Goal: Task Accomplishment & Management: Complete application form

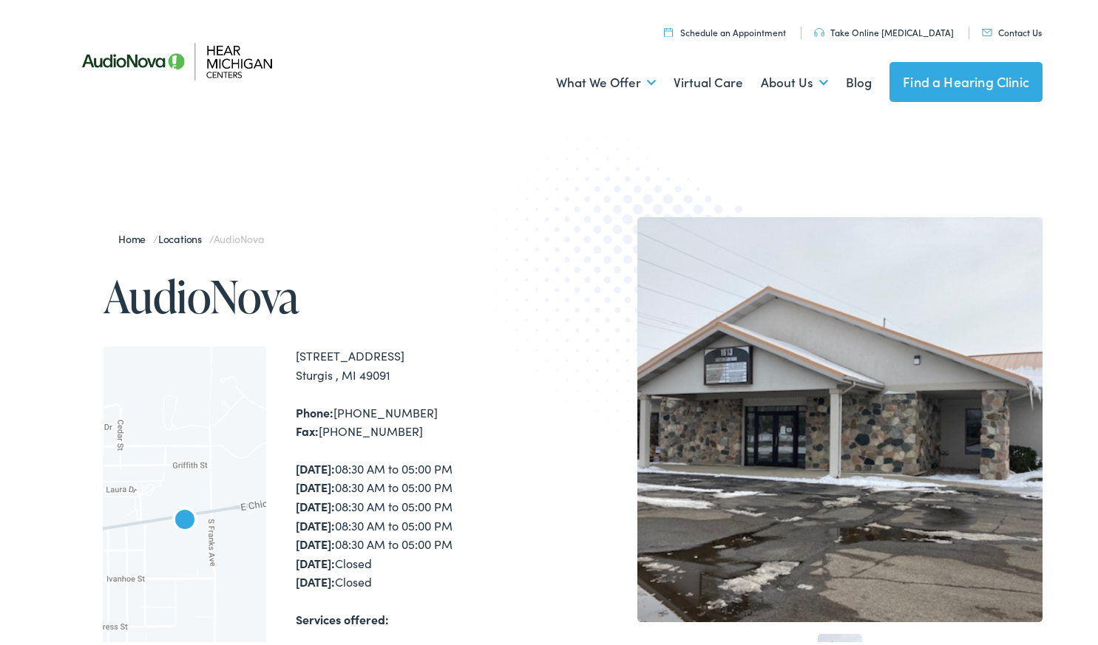
click at [929, 89] on link "Find a Hearing Clinic" at bounding box center [965, 79] width 153 height 40
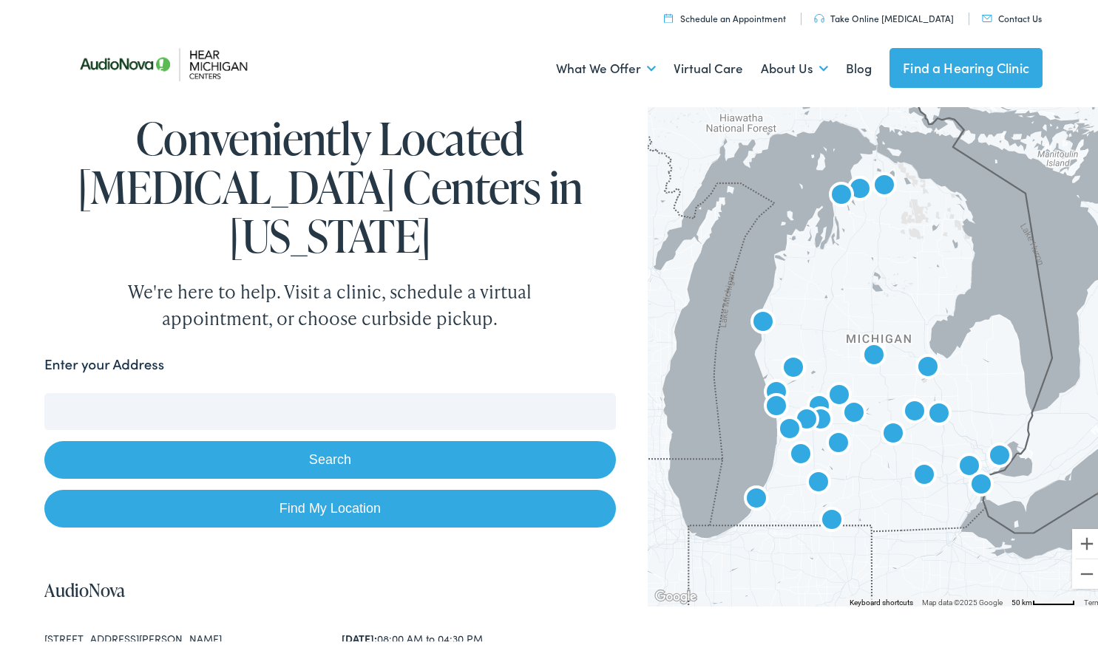
click at [825, 517] on img "AudioNova" at bounding box center [831, 518] width 47 height 47
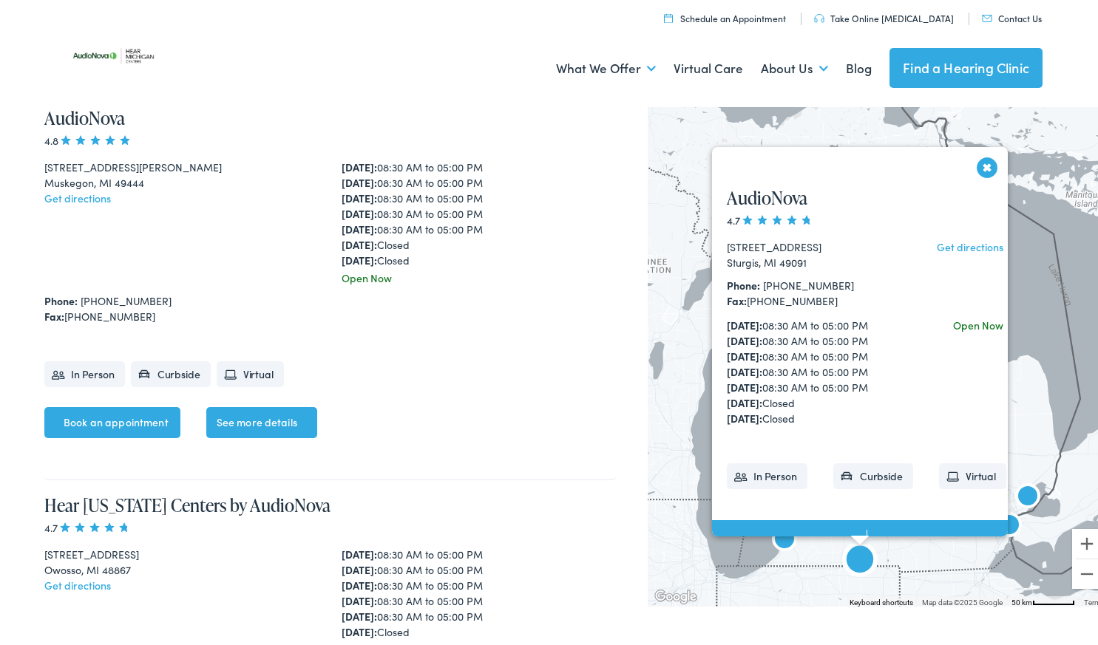
scroll to position [9666, 0]
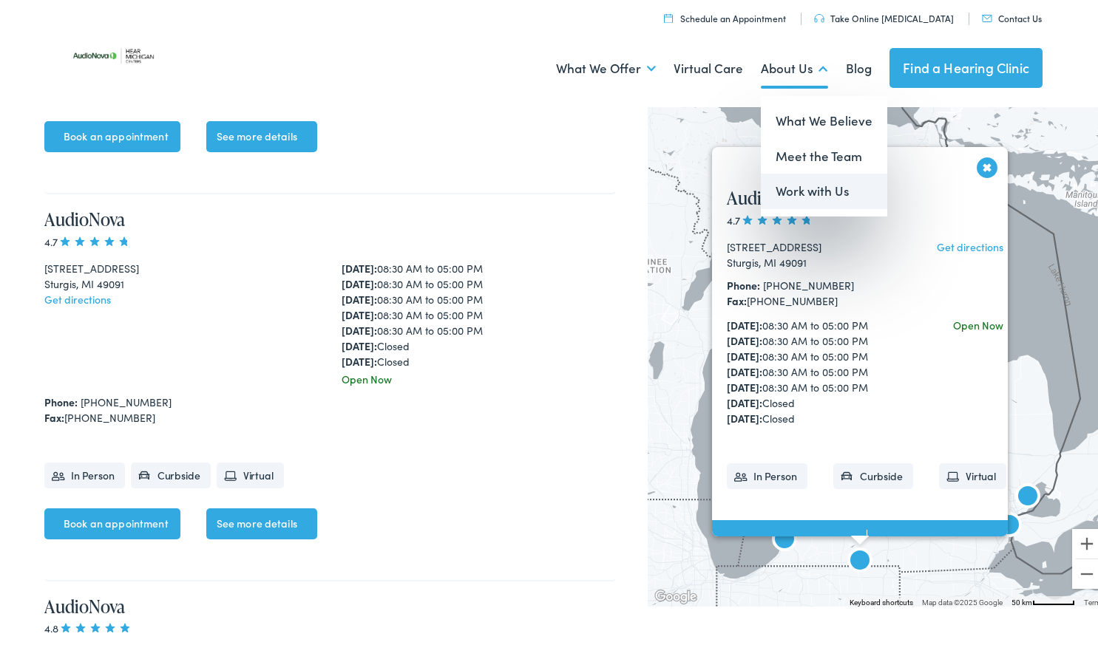
click at [802, 180] on link "Work with Us" at bounding box center [824, 188] width 126 height 35
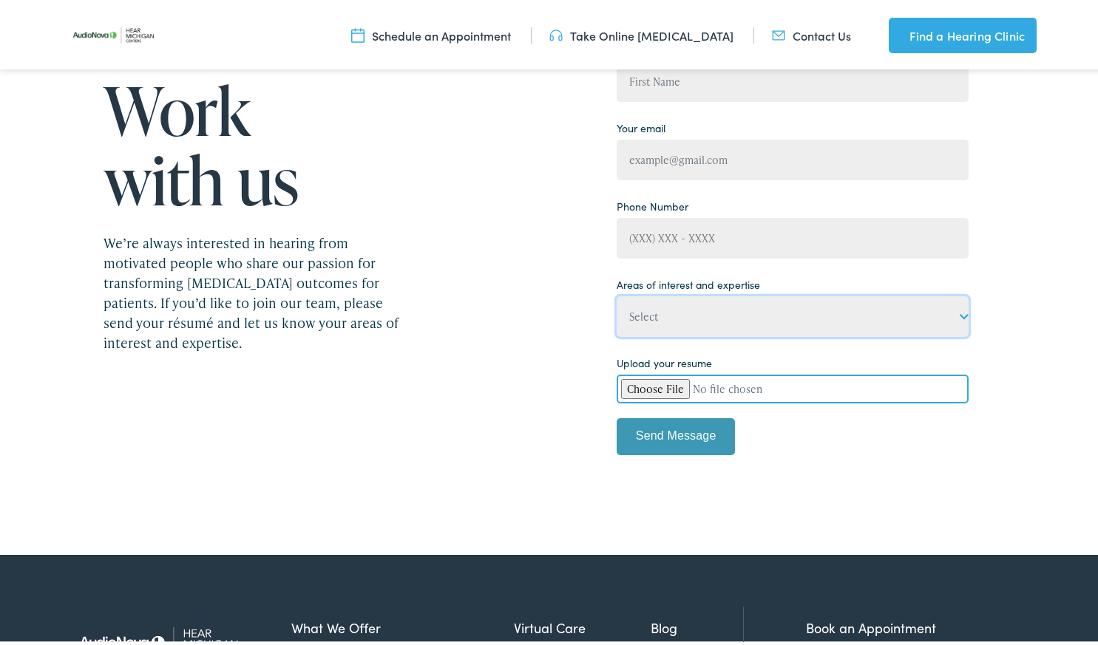
click at [726, 321] on select "Select State-licensed audiologist State-licensed hearing instrument specialist …" at bounding box center [793, 314] width 352 height 41
select select "Front office/patient care coordinator"
click at [617, 332] on select "Select State-licensed audiologist State-licensed hearing instrument specialist …" at bounding box center [793, 314] width 352 height 41
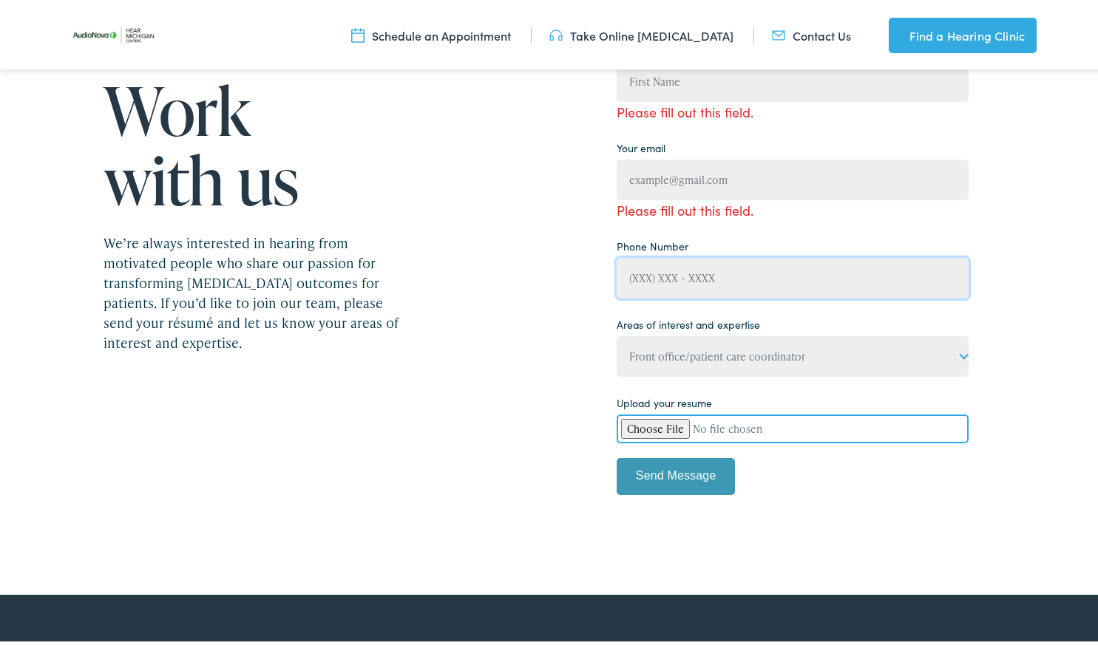
click at [737, 283] on input "Contact form" at bounding box center [793, 275] width 352 height 41
type input "(269) 625-5752"
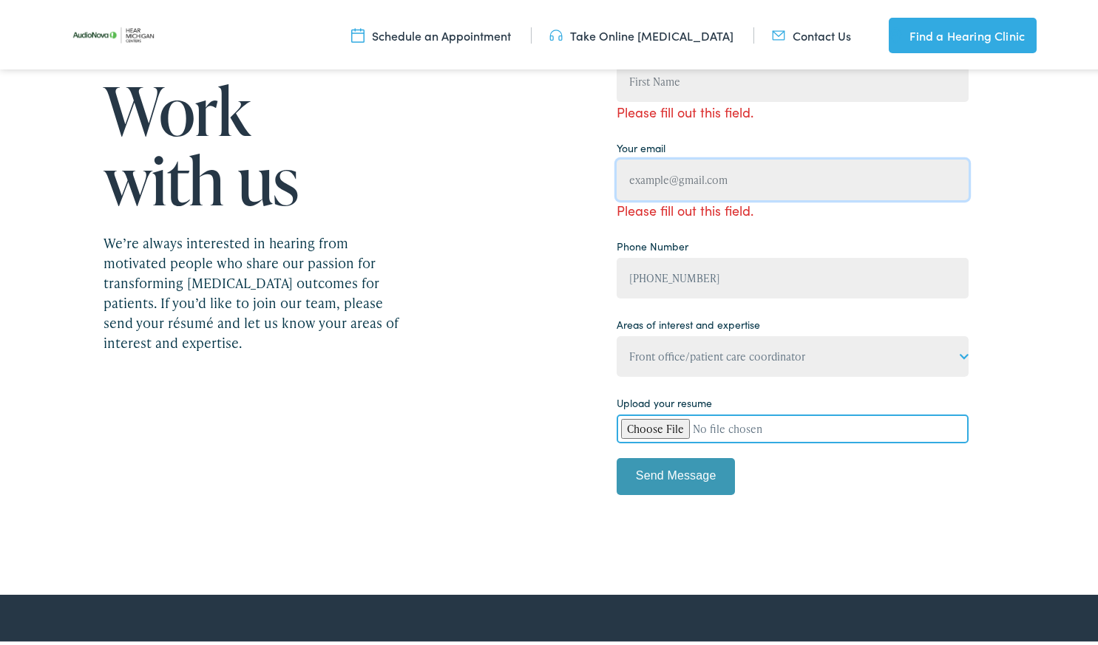
click at [672, 177] on input "Contact form" at bounding box center [793, 177] width 352 height 41
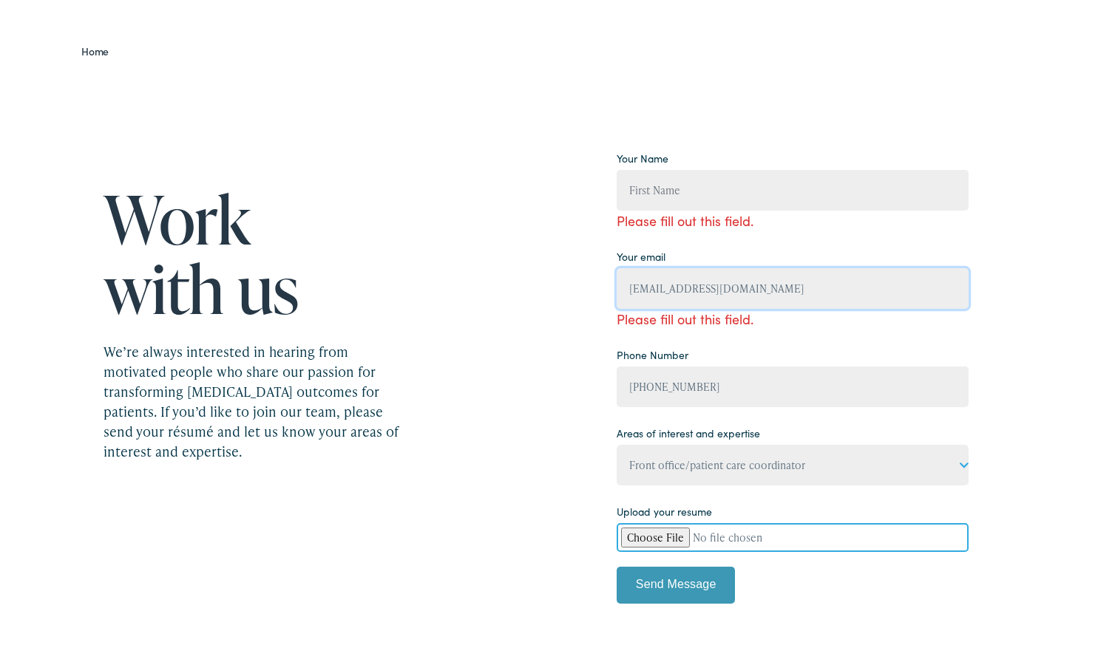
scroll to position [113, 0]
type input "alondrag556@gmail.com"
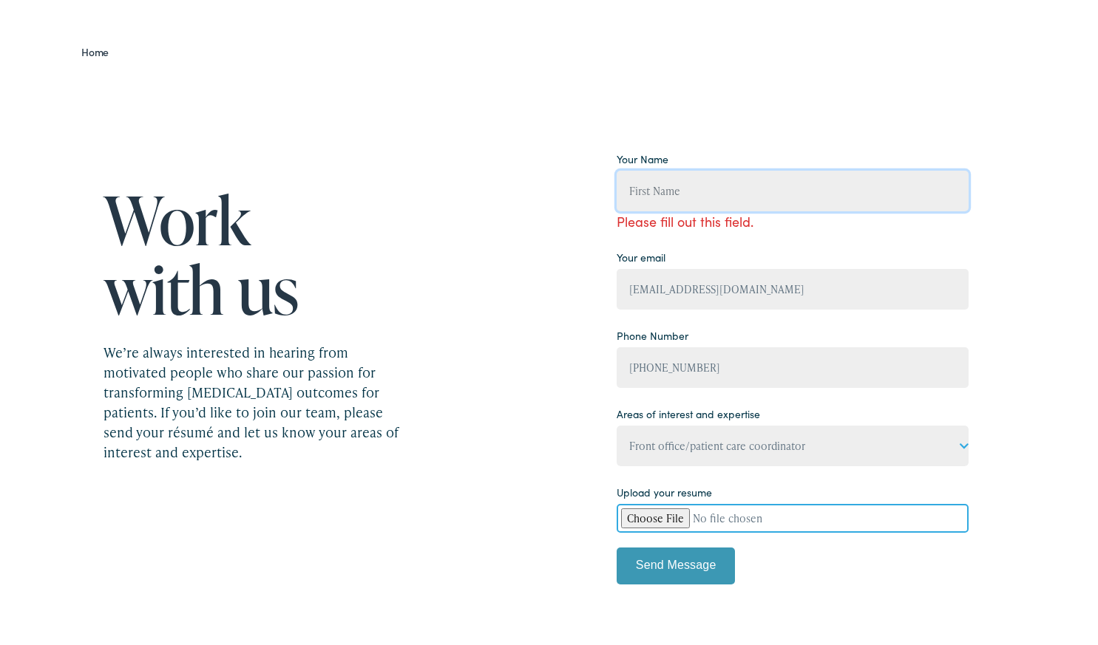
click at [672, 177] on input "Contact form" at bounding box center [793, 188] width 352 height 41
type input "Alondra Garcia Munoz"
click at [702, 228] on div "Your Name Alondra Garcia Munoz Please fill out this field. Your email alondrag5…" at bounding box center [793, 369] width 352 height 448
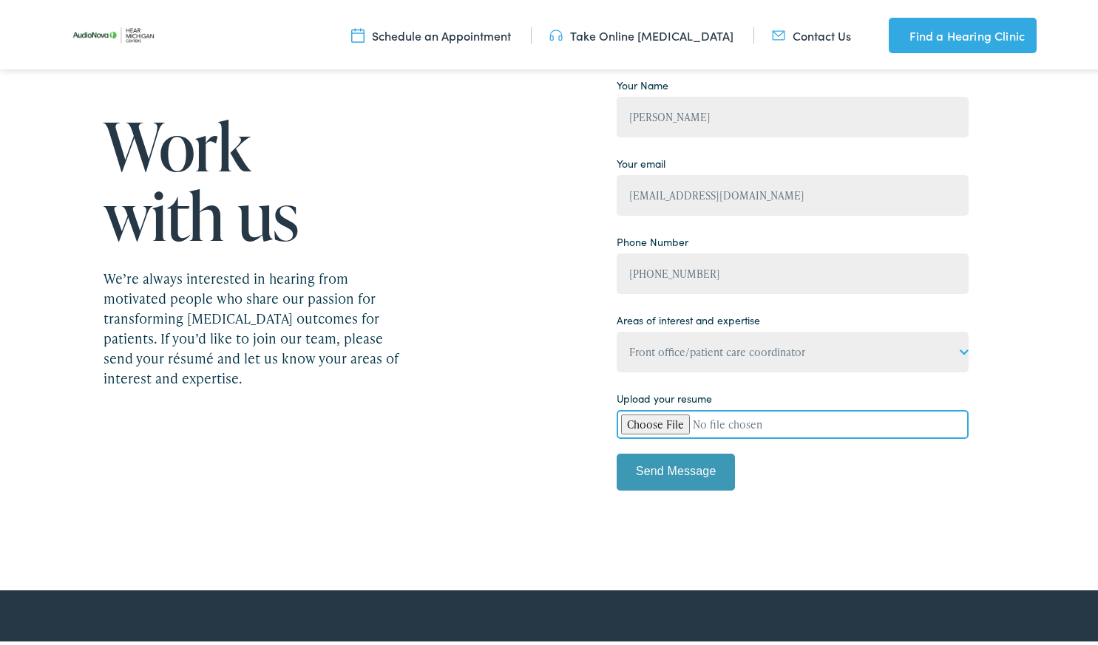
scroll to position [191, 0]
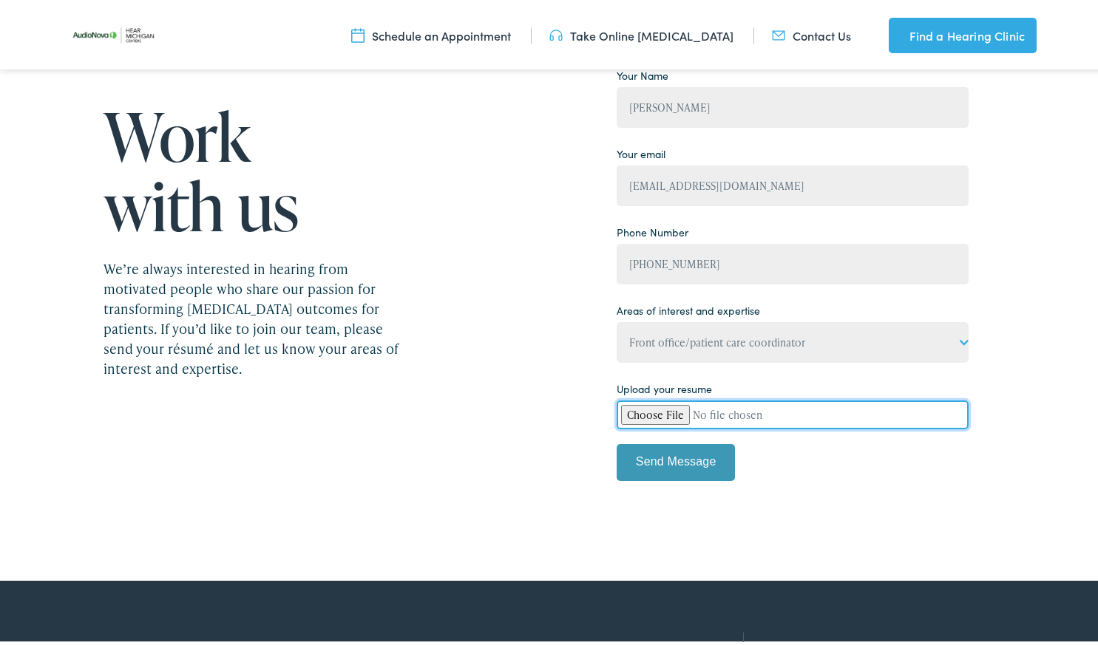
click at [653, 411] on input "Contact form" at bounding box center [793, 412] width 352 height 29
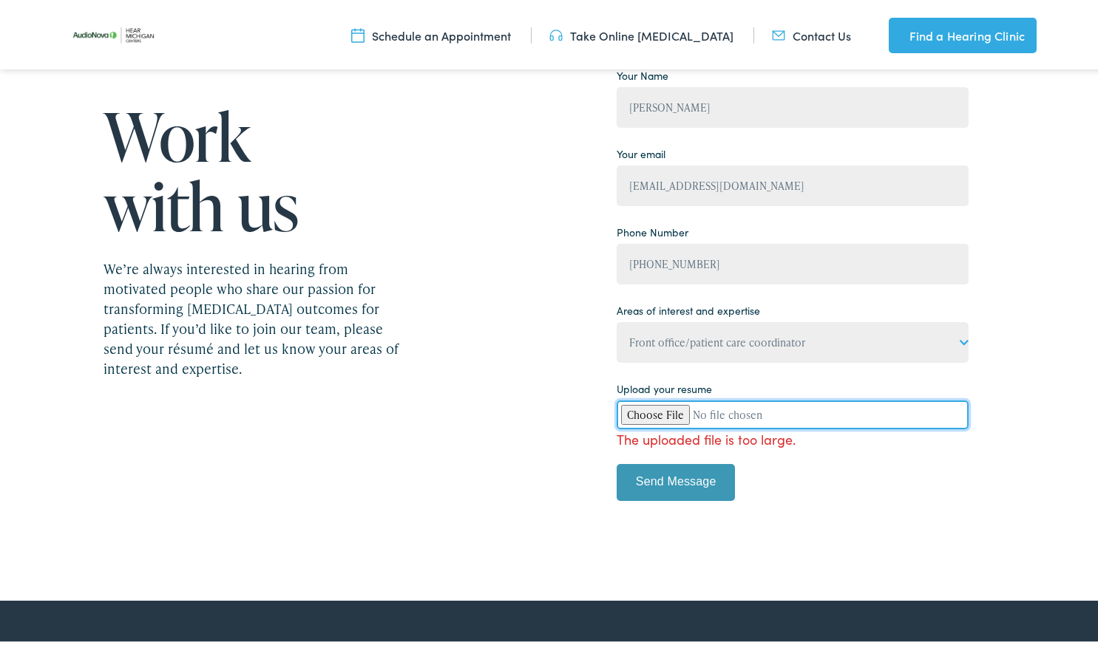
click at [651, 411] on input "Contact form" at bounding box center [793, 412] width 352 height 29
type input "C:\fakepath\Alondra Garcia Munoz_Resume.pdf"
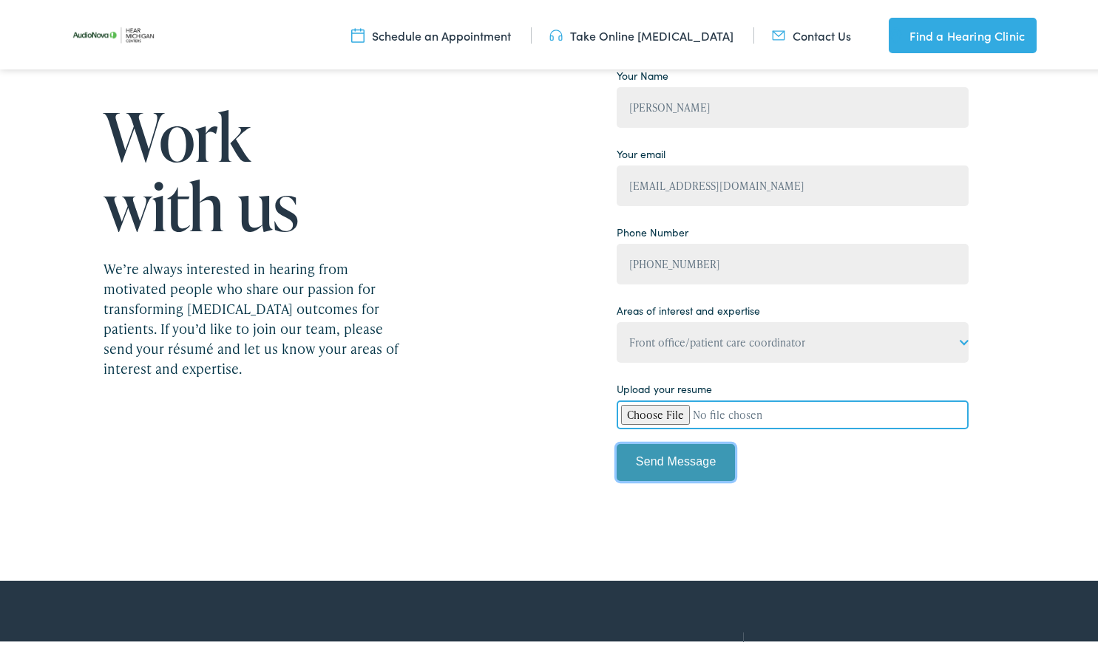
click at [664, 447] on input "Send Message" at bounding box center [676, 459] width 118 height 37
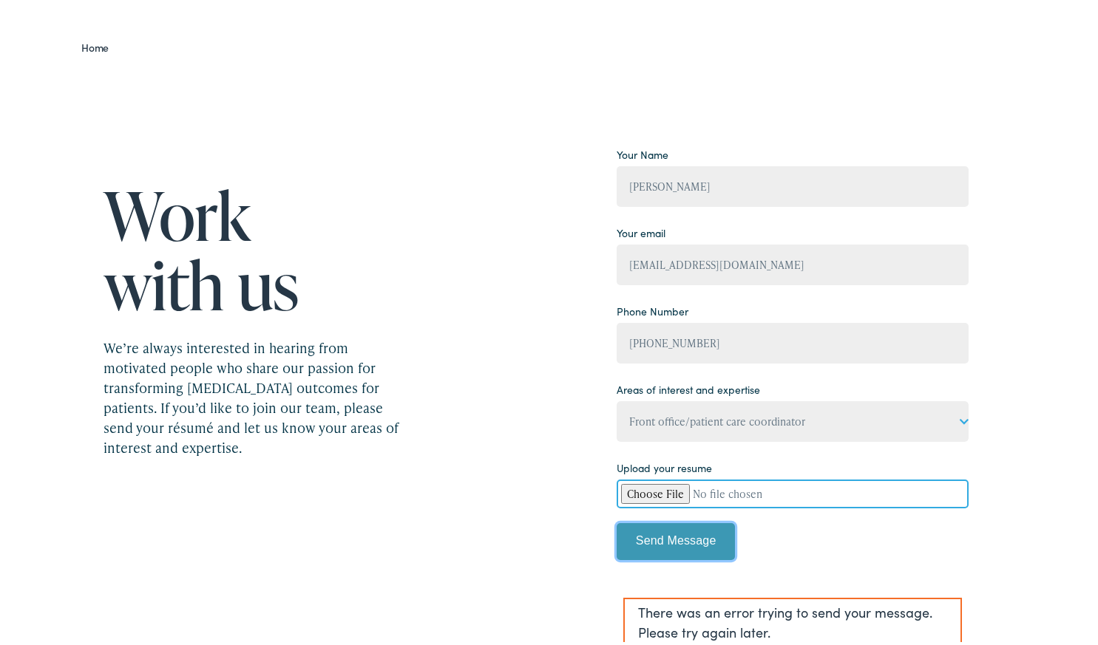
scroll to position [0, 0]
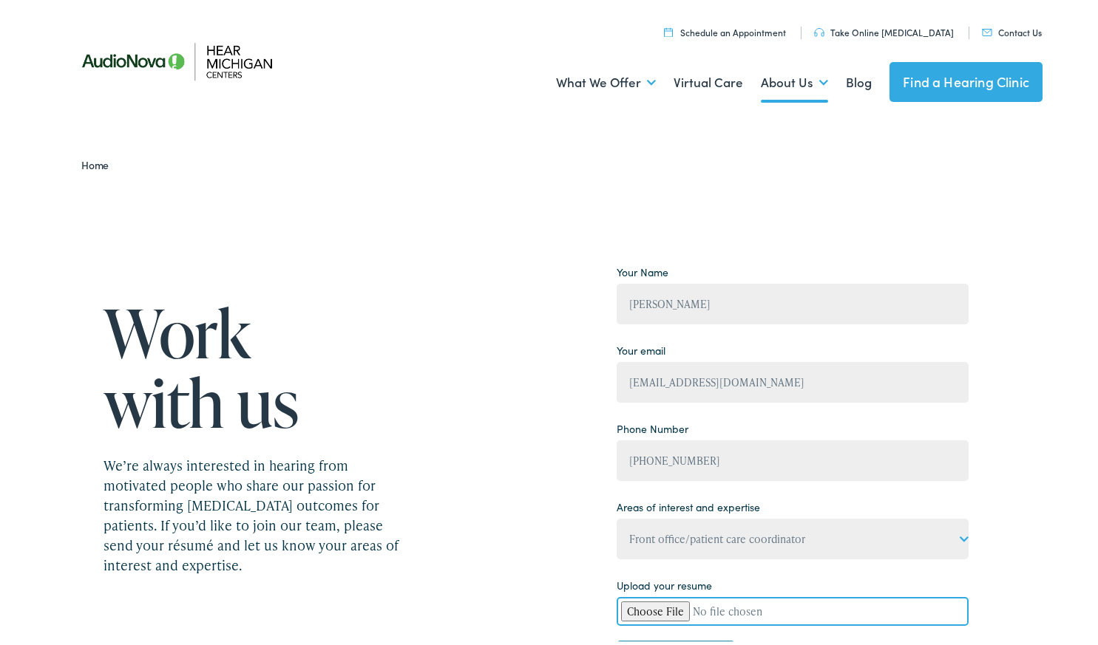
click at [1014, 27] on link "Contact Us" at bounding box center [1012, 29] width 60 height 13
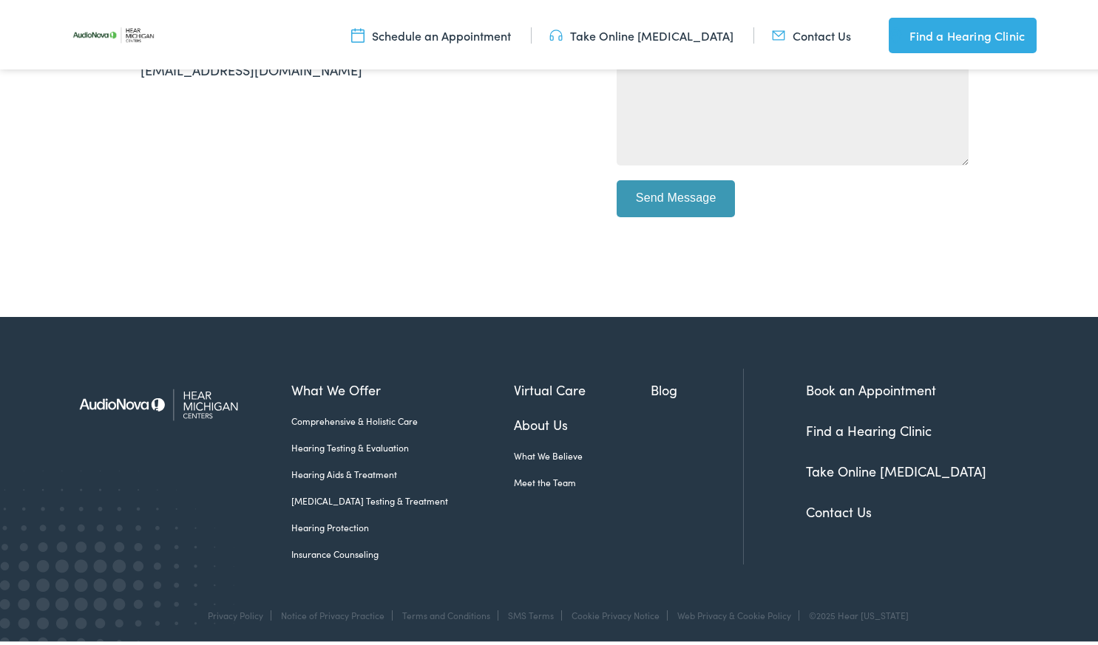
scroll to position [197, 0]
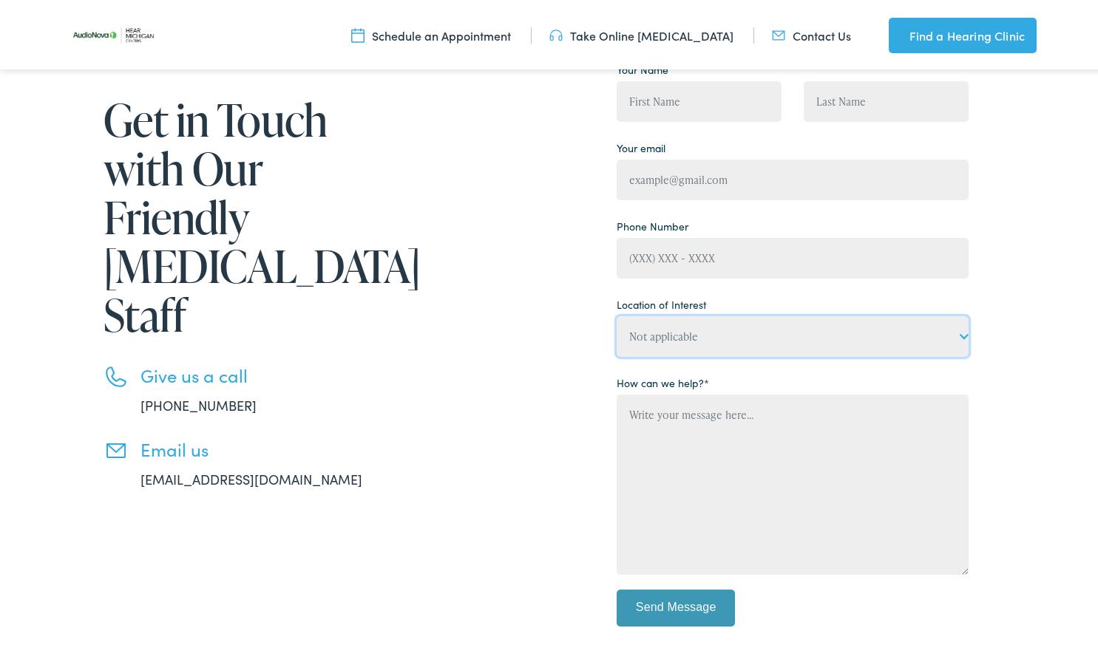
click at [686, 339] on select "Not applicable Hear Michigan Centers, Allegan Hear Michigan Centers, Charlevoix…" at bounding box center [793, 333] width 352 height 41
select select "Hear Michigan Centers, Sturgis"
click at [617, 351] on select "Not applicable Hear Michigan Centers, Allegan Hear Michigan Centers, Charlevoix…" at bounding box center [793, 333] width 352 height 41
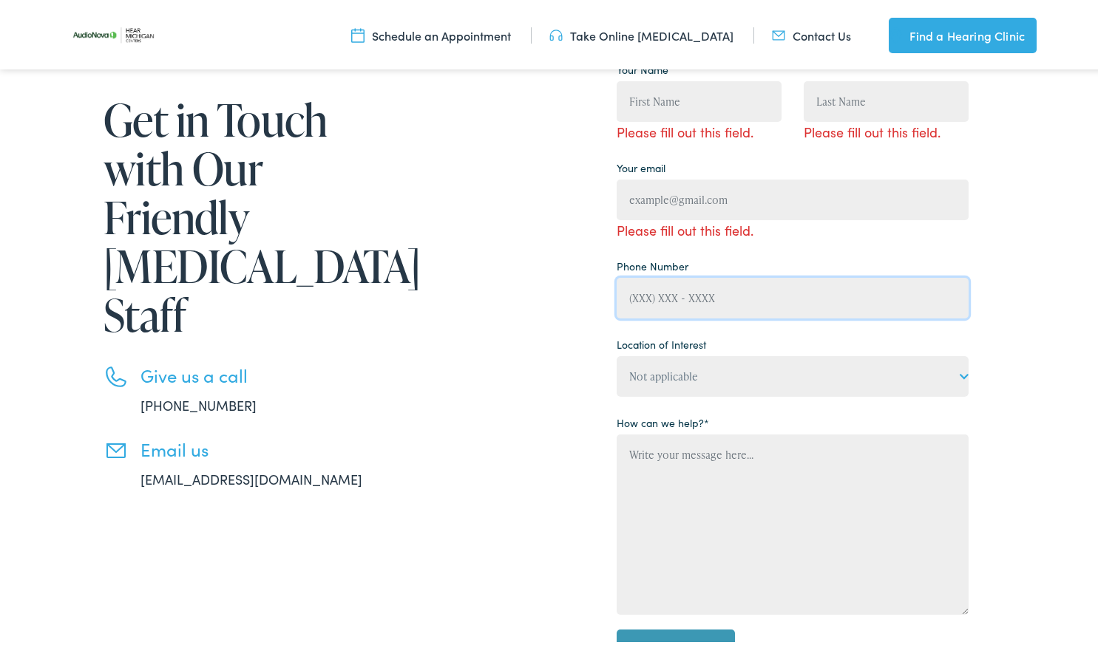
click at [692, 305] on input "Contact form" at bounding box center [793, 295] width 352 height 41
type input "(269) 625-5752"
click at [713, 194] on input "Contact form" at bounding box center [793, 197] width 352 height 41
type input "alondrag556@gmail.com"
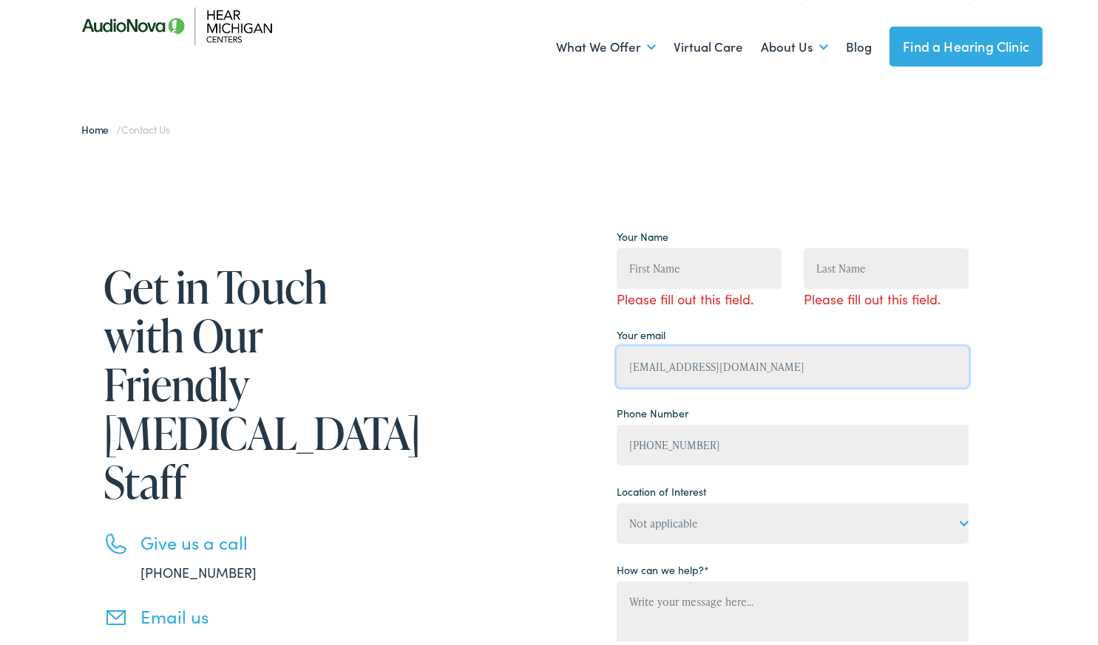
scroll to position [23, 0]
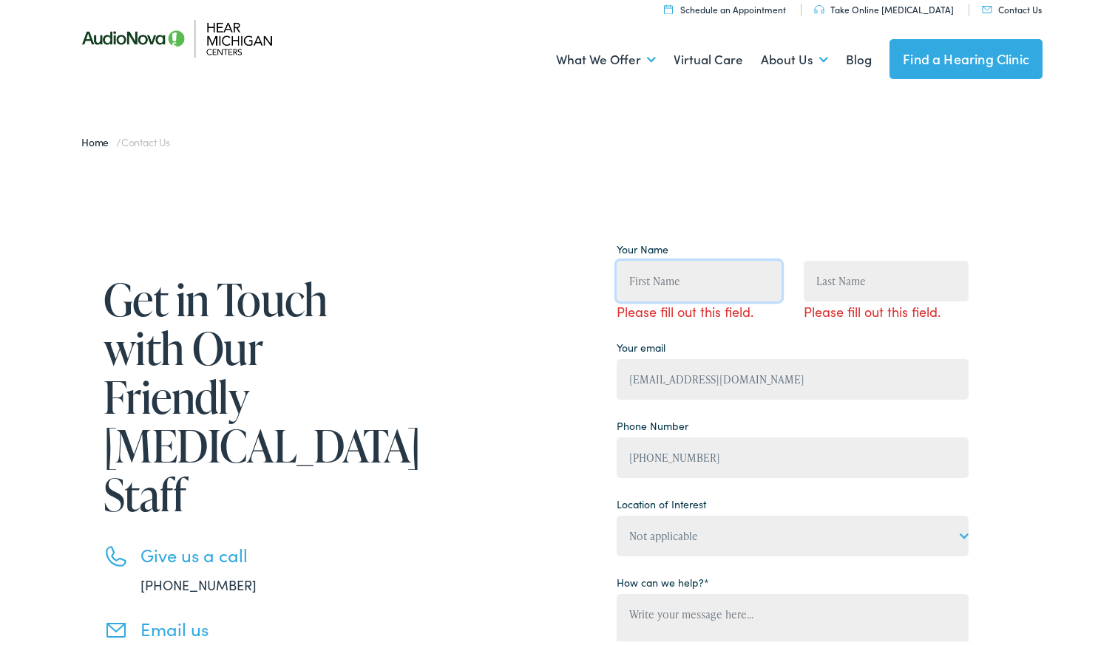
click at [677, 284] on input "Contact form" at bounding box center [699, 278] width 165 height 41
type input "Alondra"
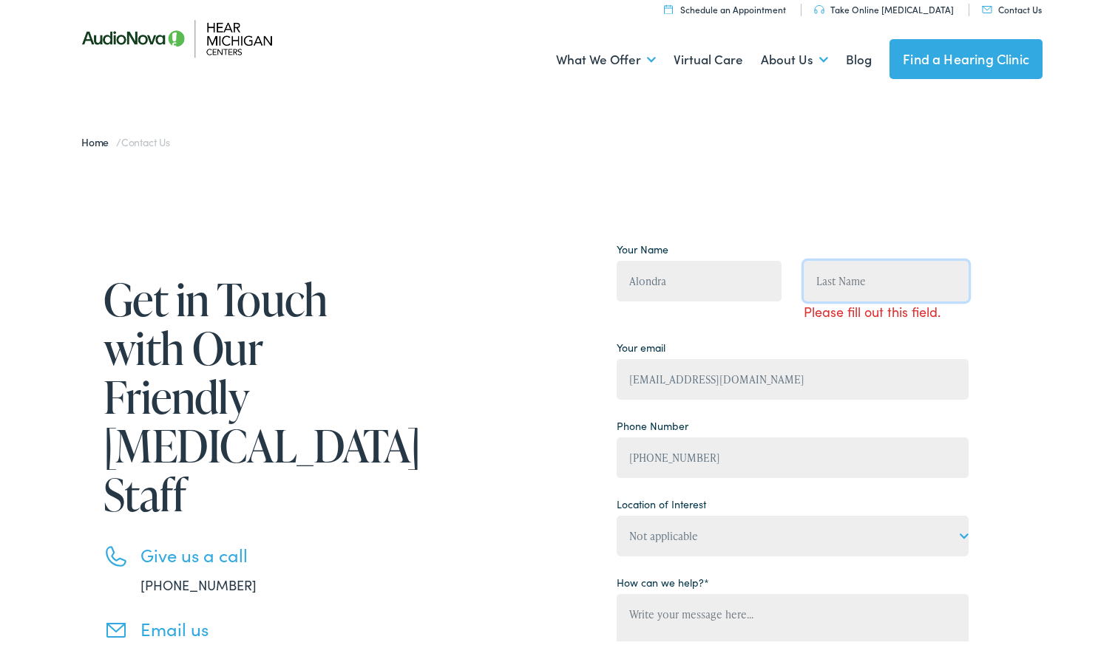
click at [845, 282] on input "Contact form" at bounding box center [886, 278] width 165 height 41
type input "Garcia Munoz"
click at [861, 325] on div "Your Name Alondra Garcia Munoz Please fill out this field. Your email alondrag5…" at bounding box center [793, 535] width 352 height 600
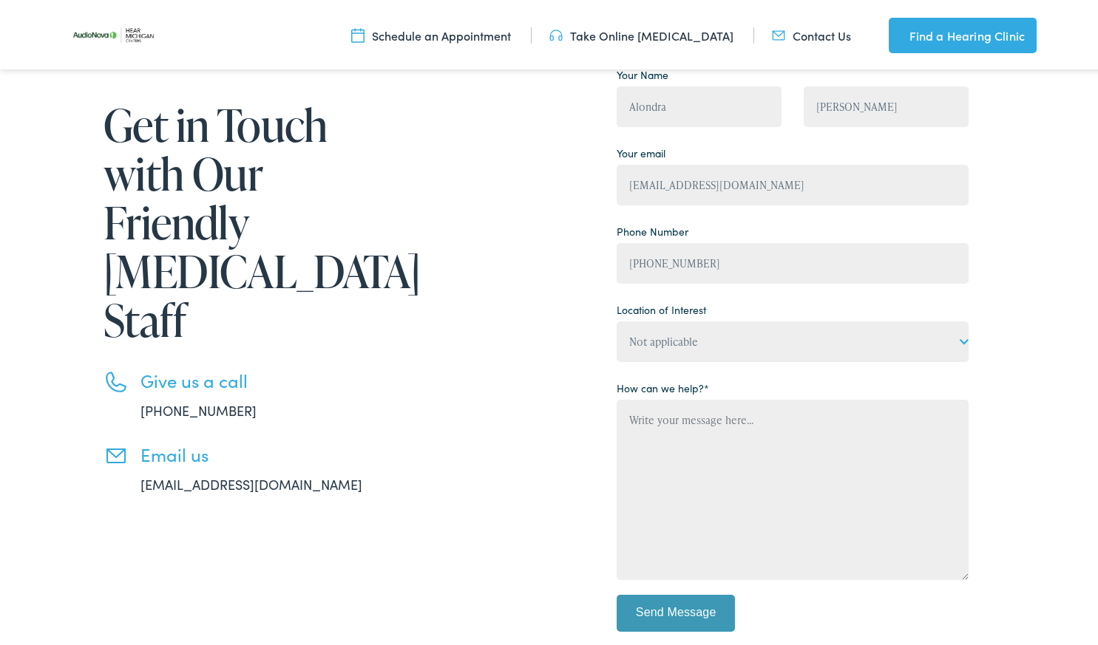
scroll to position [211, 0]
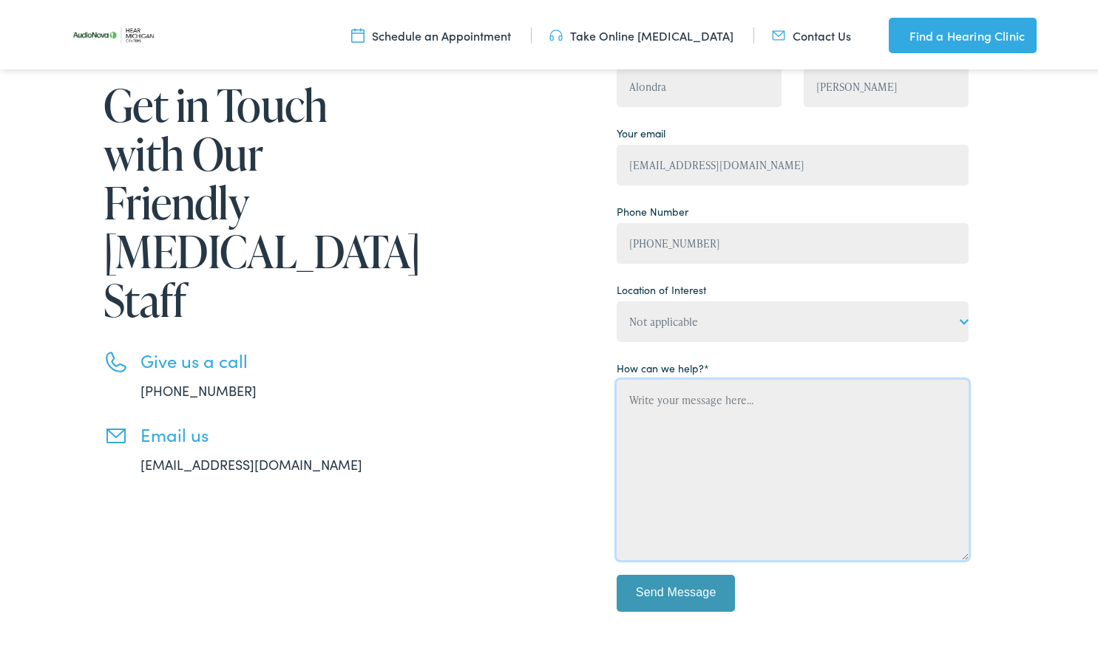
click at [714, 418] on textarea "Contact form" at bounding box center [793, 467] width 352 height 180
type textarea "H"
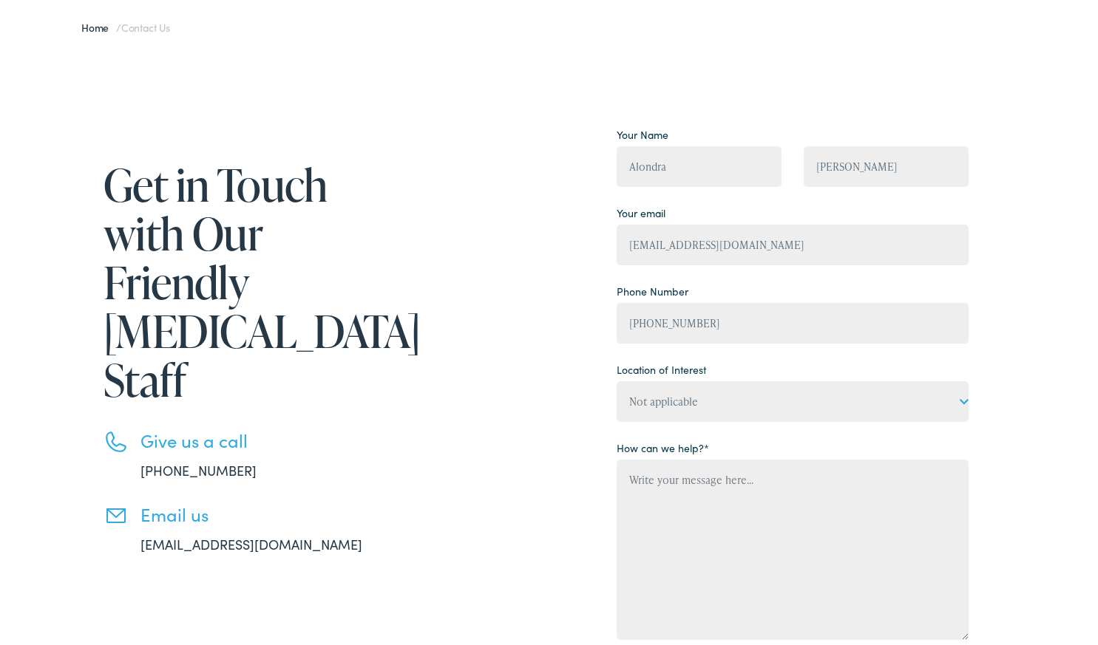
scroll to position [135, 0]
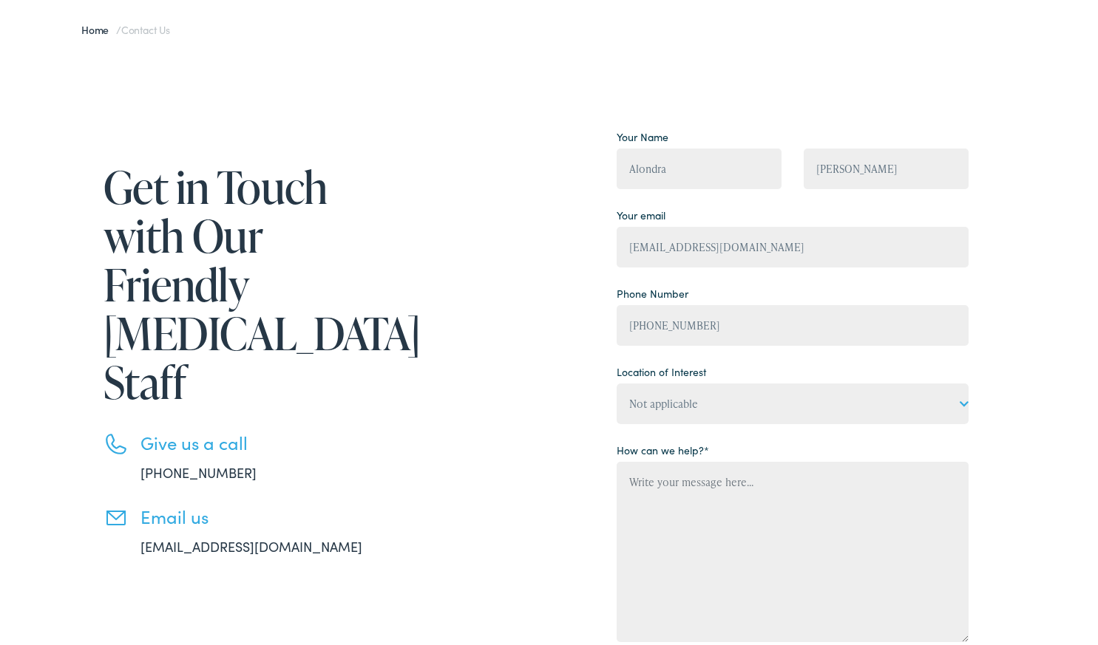
click at [149, 535] on link "info@hearmichigan.com" at bounding box center [251, 544] width 222 height 18
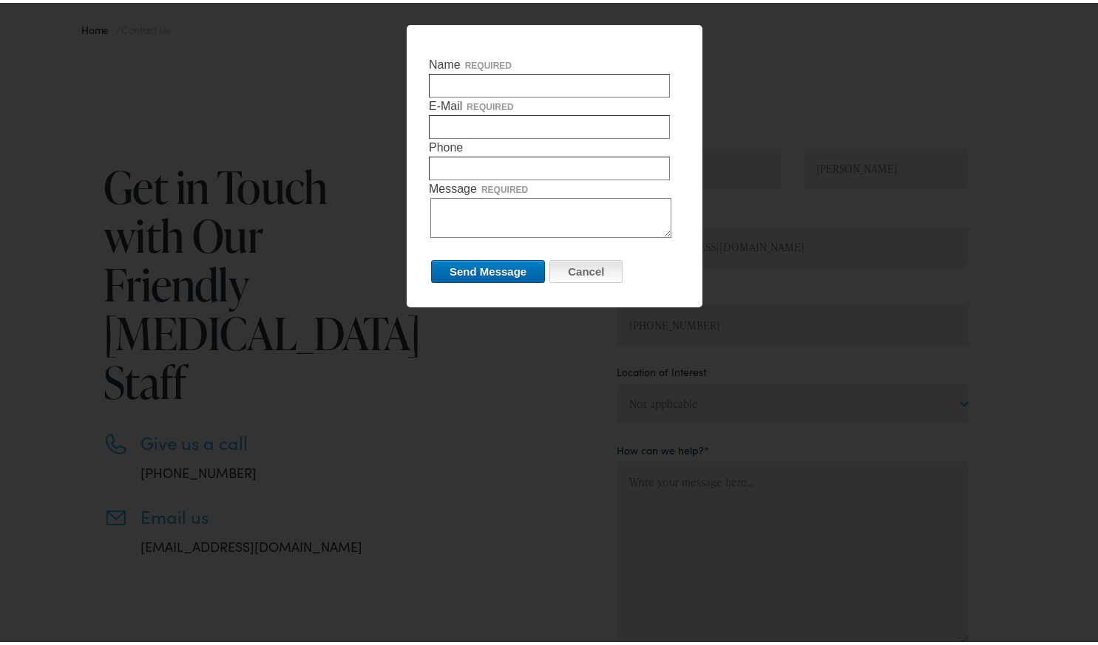
click at [583, 271] on input "Cancel" at bounding box center [585, 268] width 73 height 23
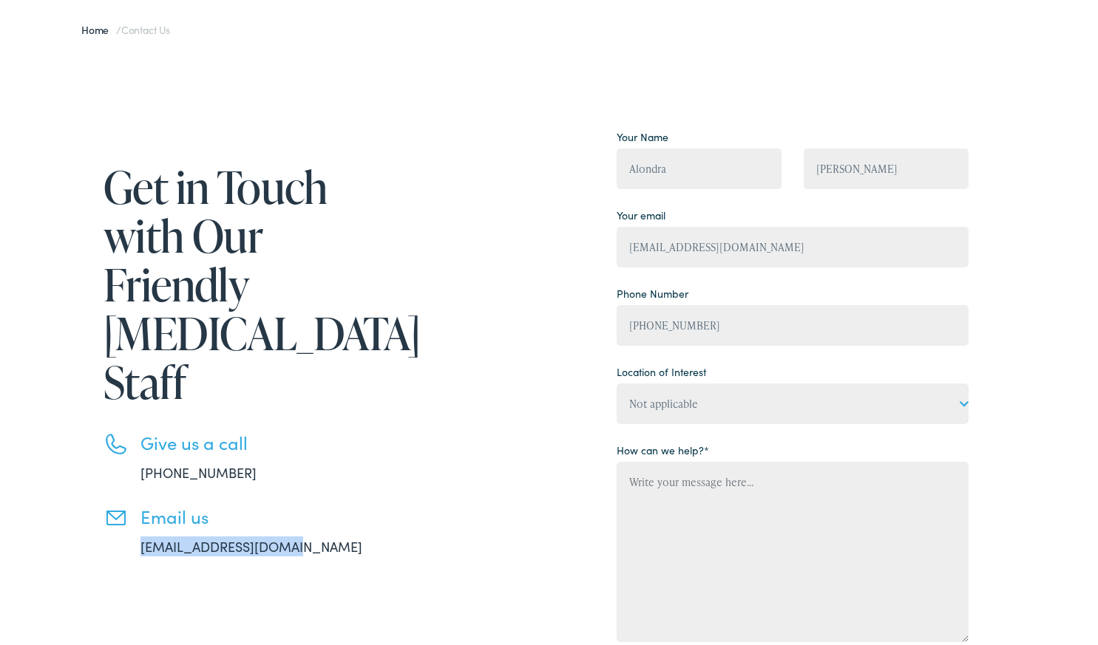
drag, startPoint x: 134, startPoint y: 495, endPoint x: 283, endPoint y: 492, distance: 149.4
click at [283, 504] on li "Email us info@hearmichigan.com" at bounding box center [255, 529] width 303 height 50
copy link "info@hearmichigan.com"
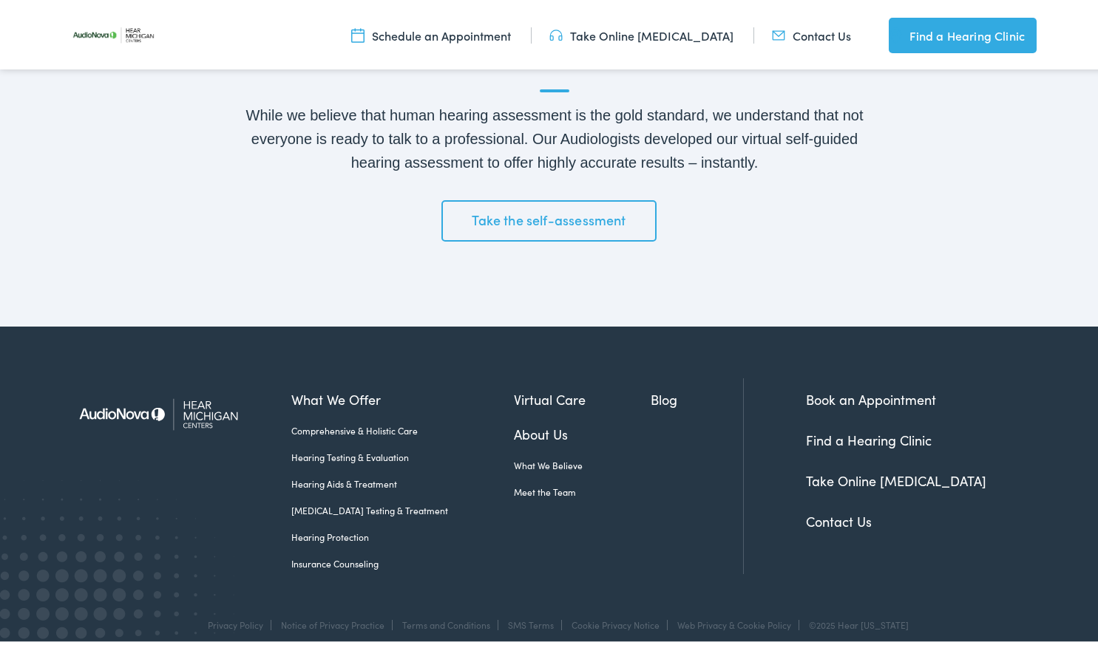
scroll to position [2482, 0]
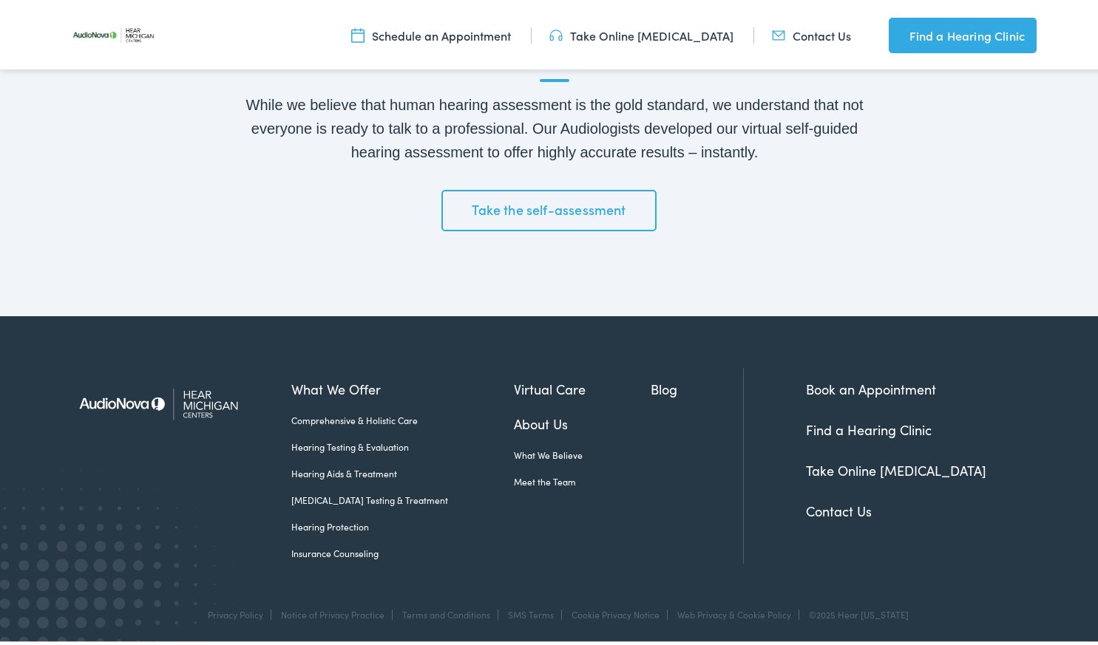
click at [844, 383] on link "Book an Appointment" at bounding box center [871, 386] width 130 height 18
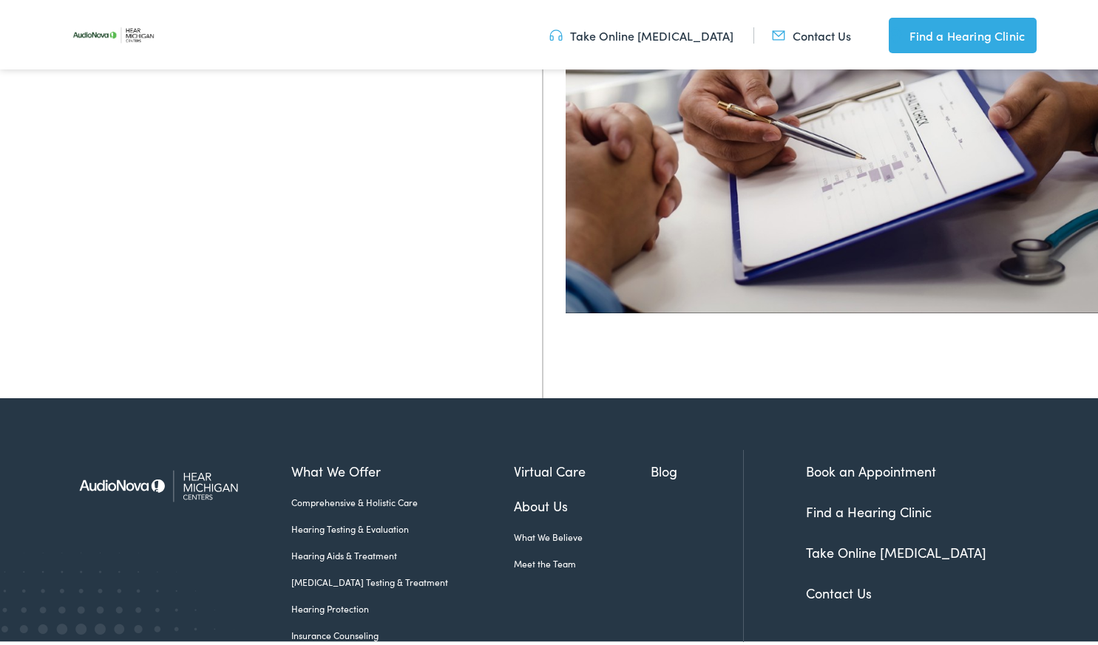
scroll to position [460, 0]
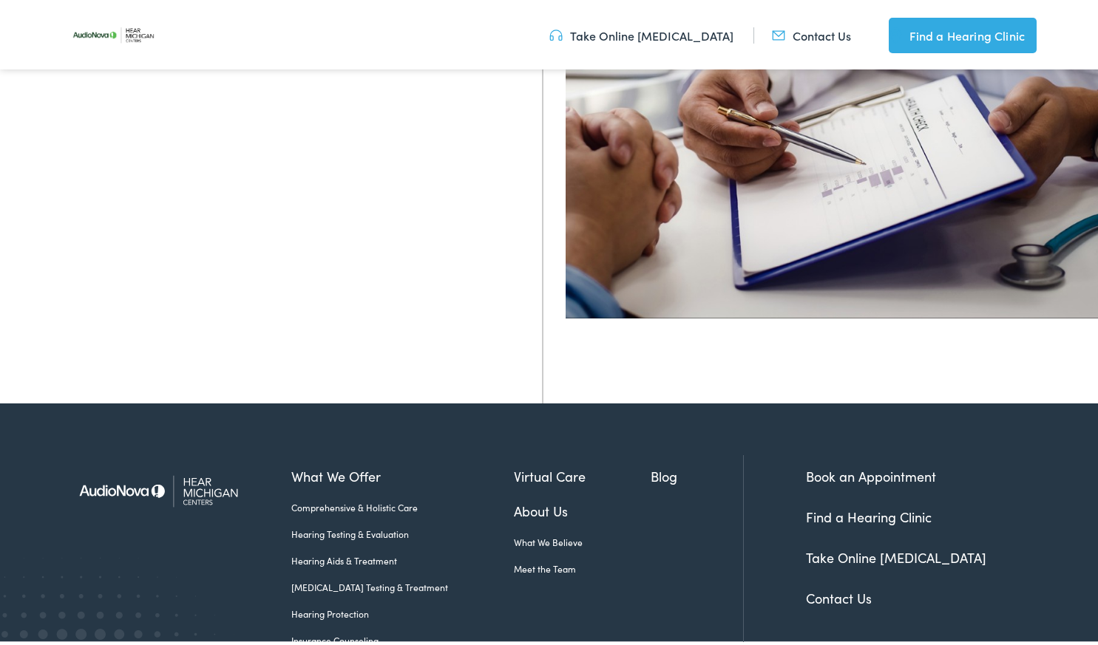
click at [841, 519] on link "Find a Hearing Clinic" at bounding box center [869, 514] width 126 height 18
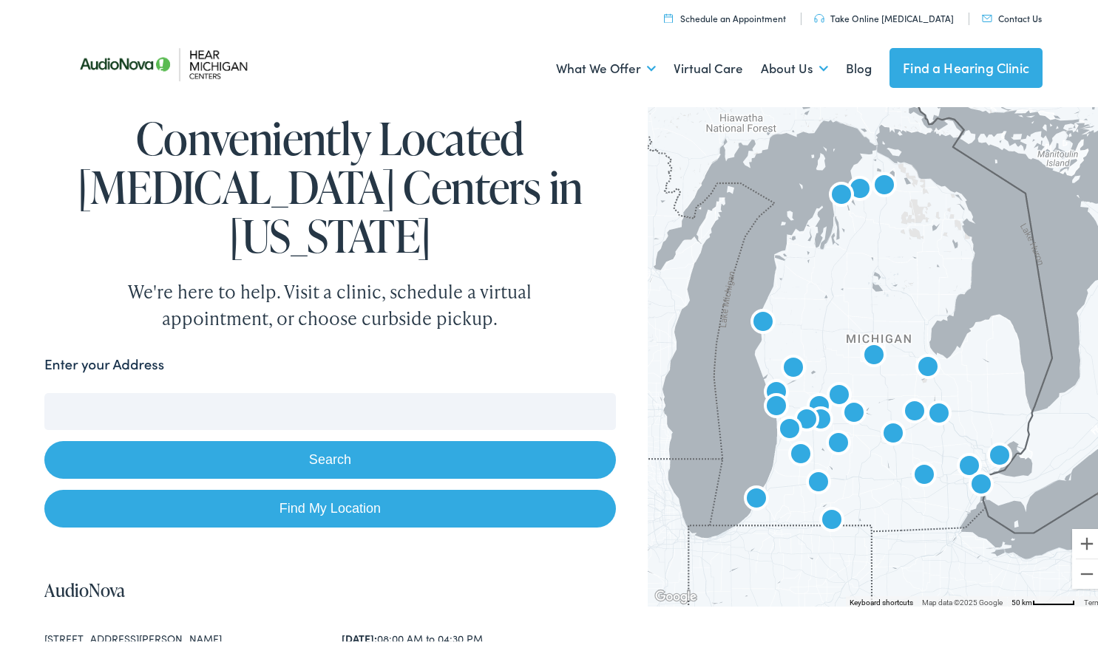
click at [821, 515] on img "AudioNova" at bounding box center [831, 518] width 47 height 47
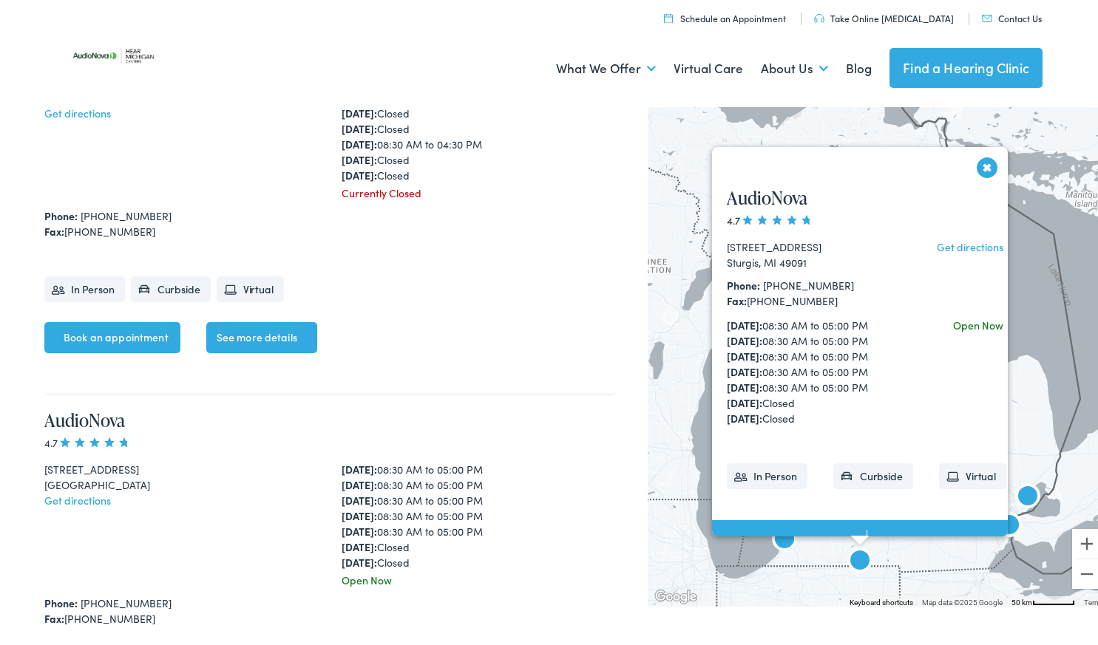
scroll to position [948, 0]
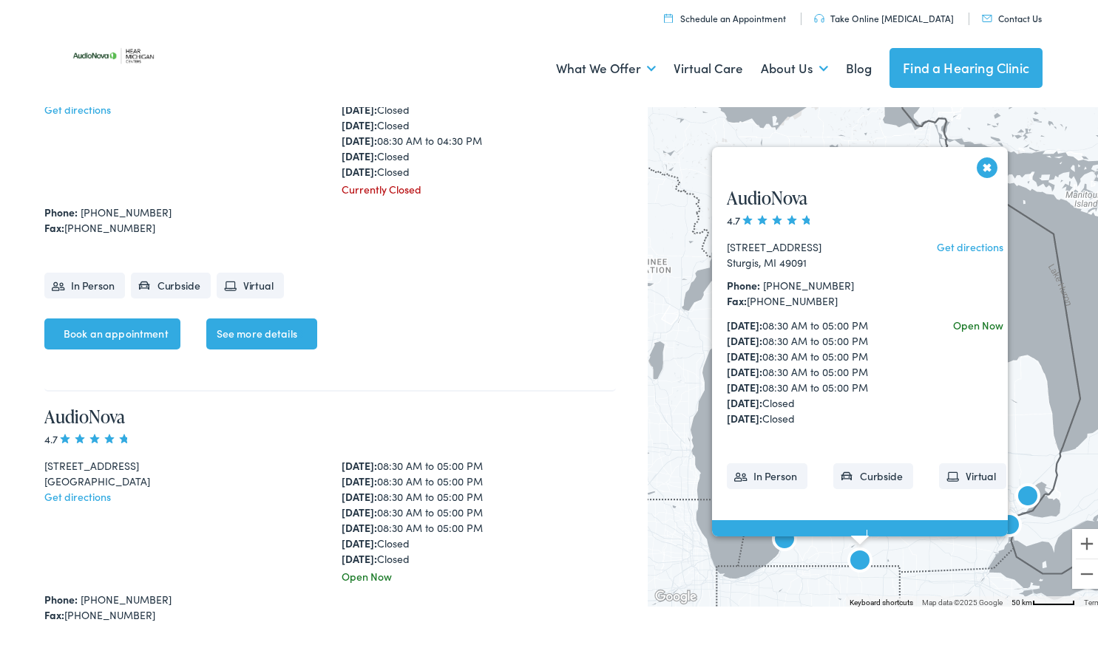
click at [981, 160] on button "Close" at bounding box center [987, 165] width 26 height 26
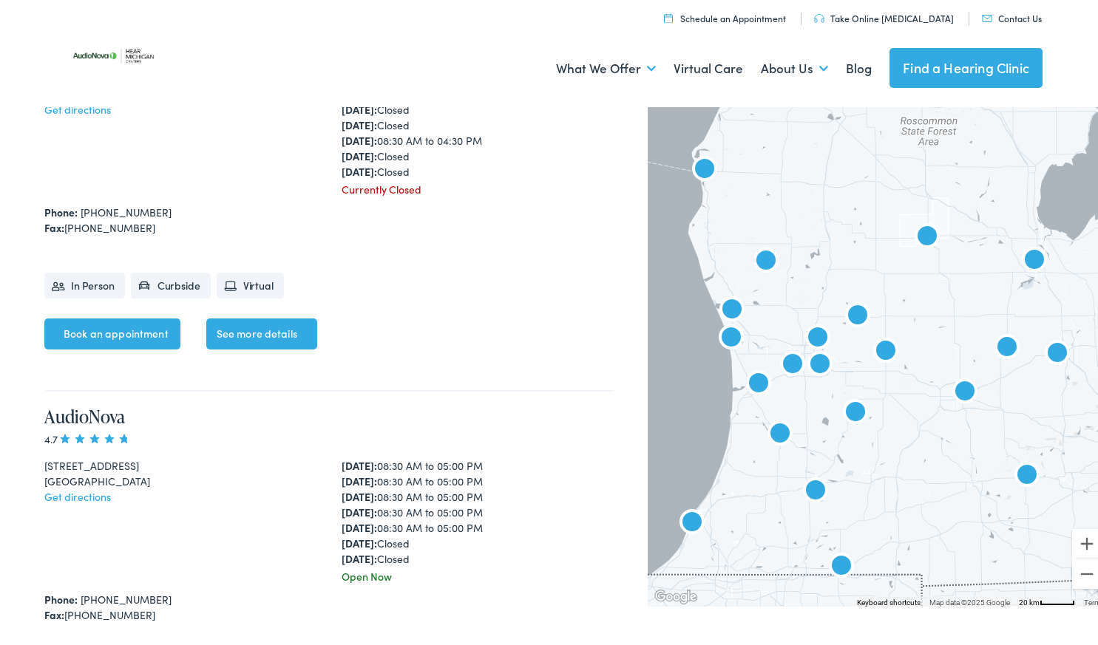
scroll to position [947, 0]
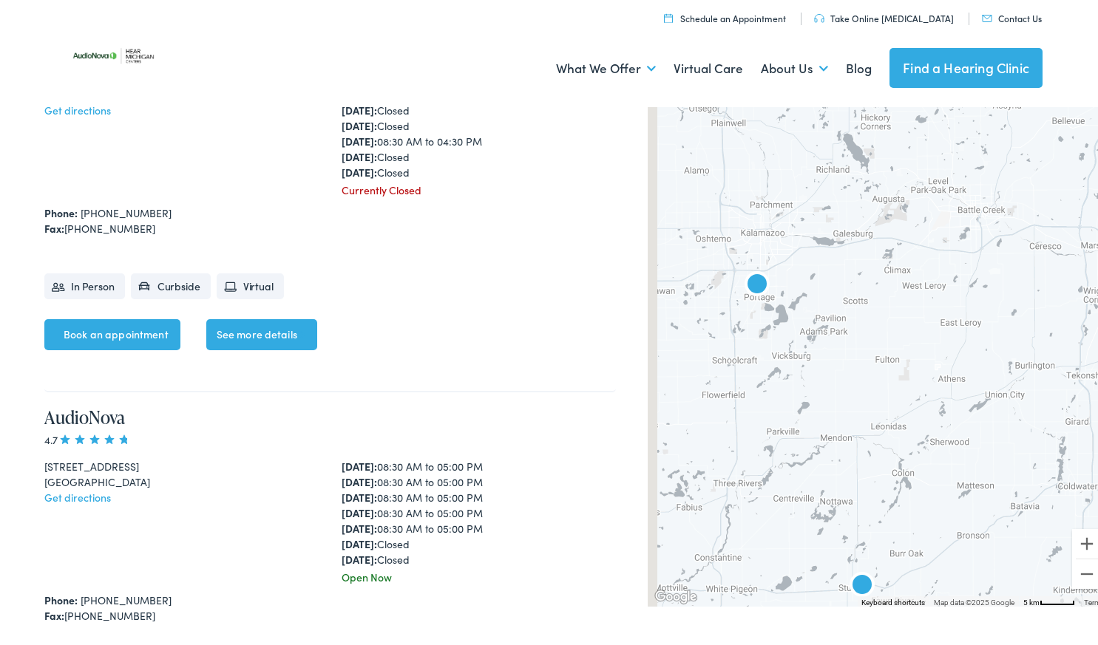
drag, startPoint x: 711, startPoint y: 470, endPoint x: 840, endPoint y: 460, distance: 129.1
click at [845, 460] on div at bounding box center [878, 352] width 461 height 504
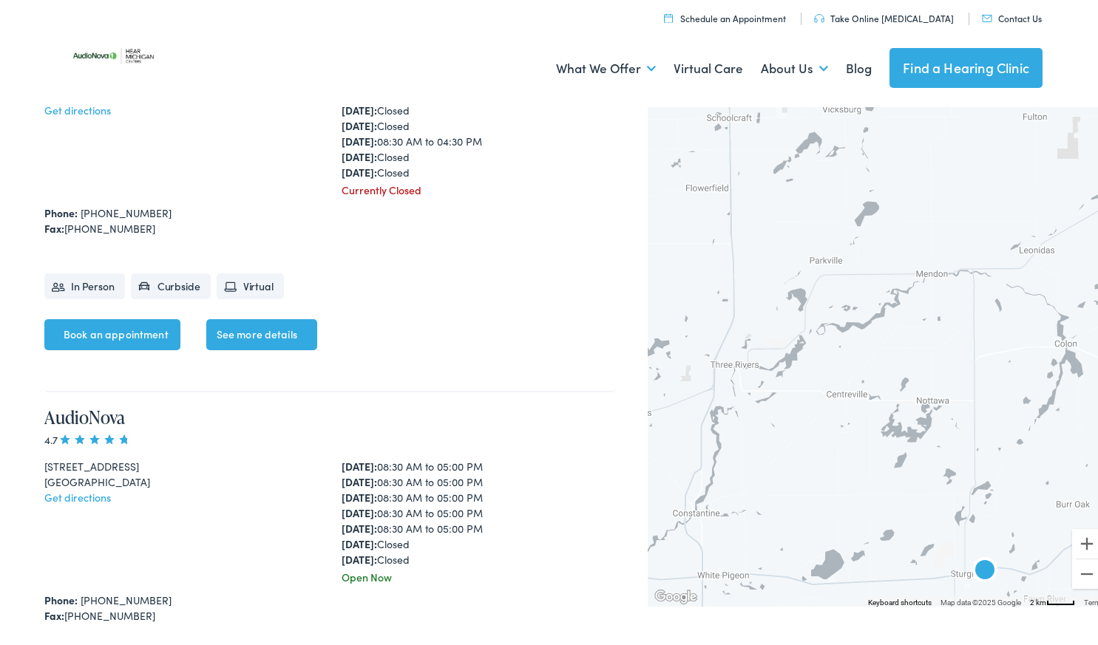
drag, startPoint x: 787, startPoint y: 432, endPoint x: 807, endPoint y: 115, distance: 317.0
click at [807, 115] on div at bounding box center [878, 352] width 461 height 504
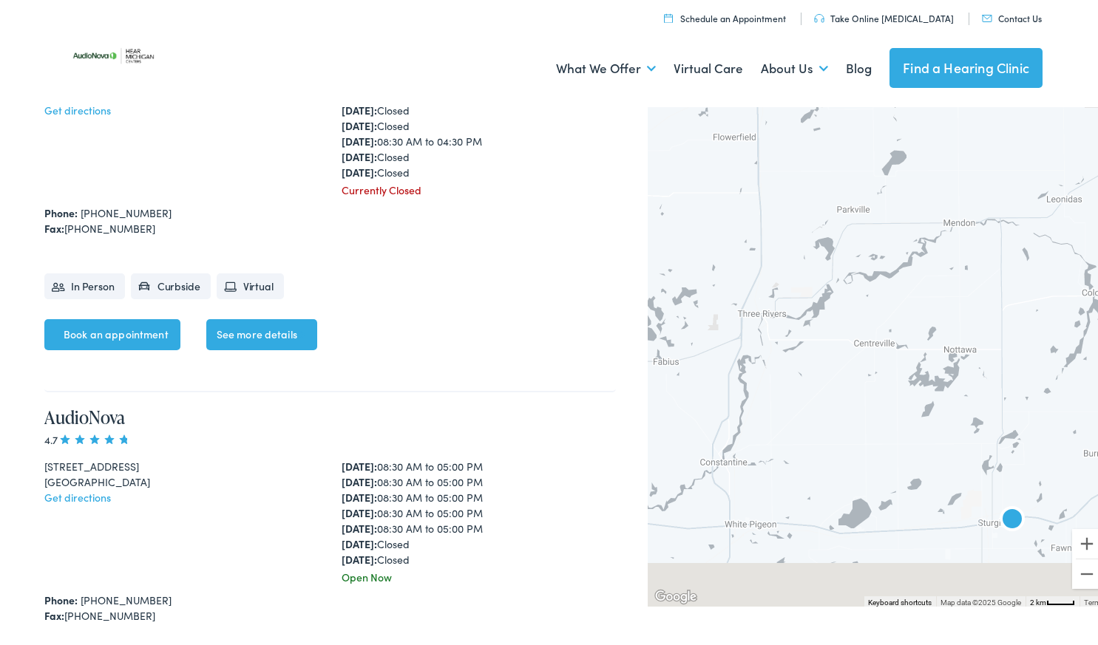
drag, startPoint x: 807, startPoint y: 325, endPoint x: 835, endPoint y: 266, distance: 64.8
click at [835, 266] on div at bounding box center [878, 352] width 461 height 504
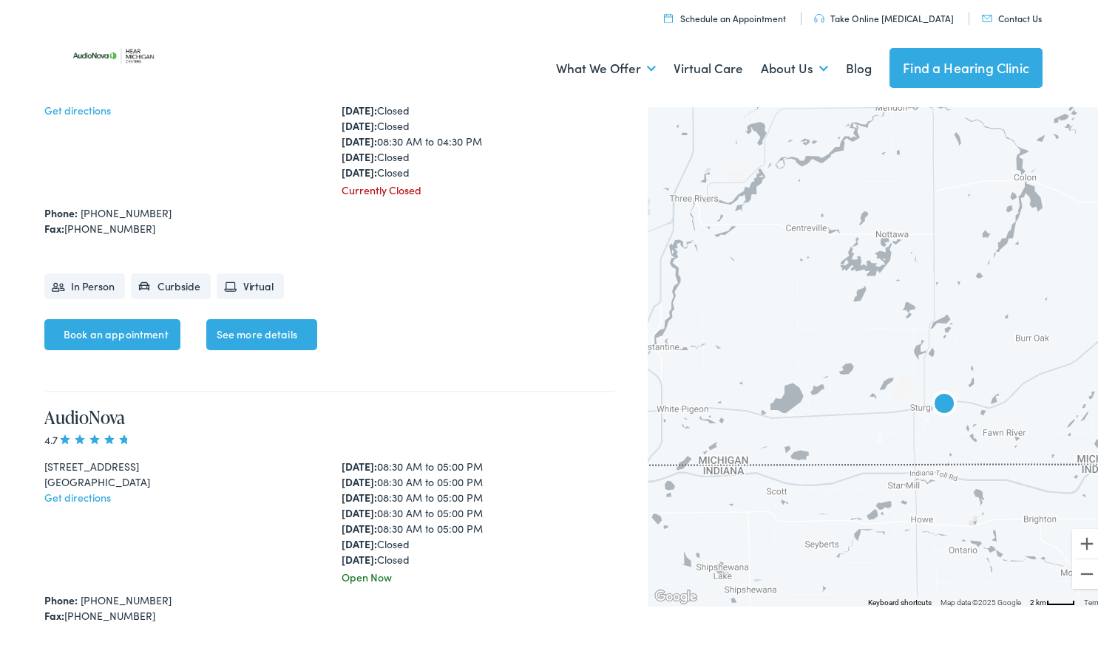
drag, startPoint x: 897, startPoint y: 374, endPoint x: 780, endPoint y: 192, distance: 216.2
click at [780, 192] on div at bounding box center [878, 352] width 461 height 504
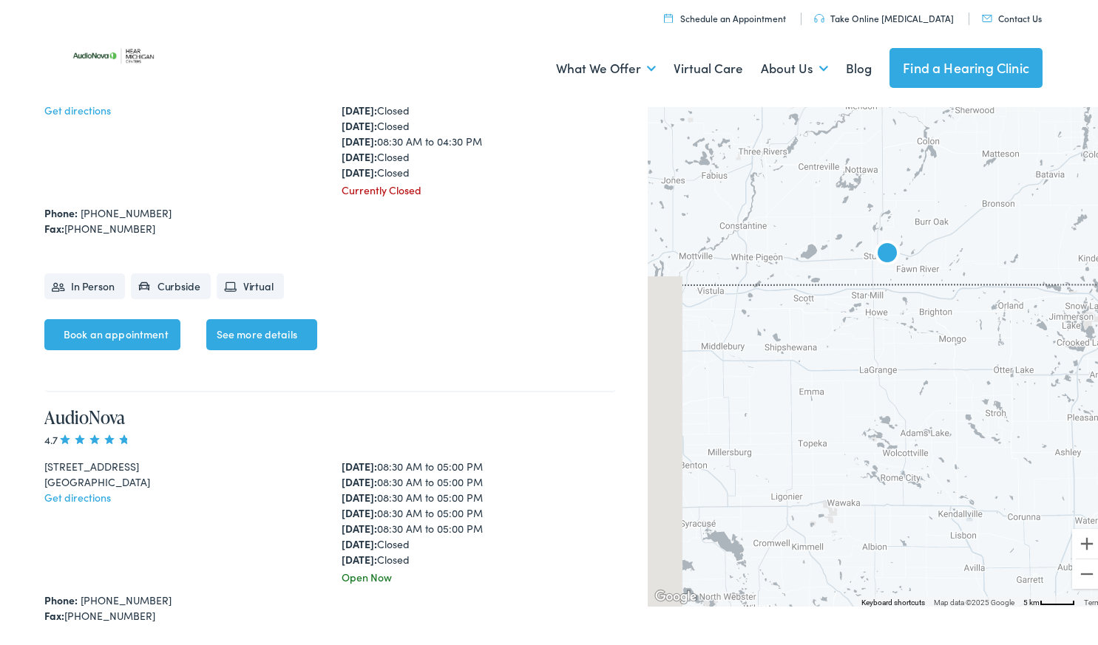
drag, startPoint x: 807, startPoint y: 331, endPoint x: 853, endPoint y: 314, distance: 49.6
click at [857, 306] on div at bounding box center [878, 352] width 461 height 504
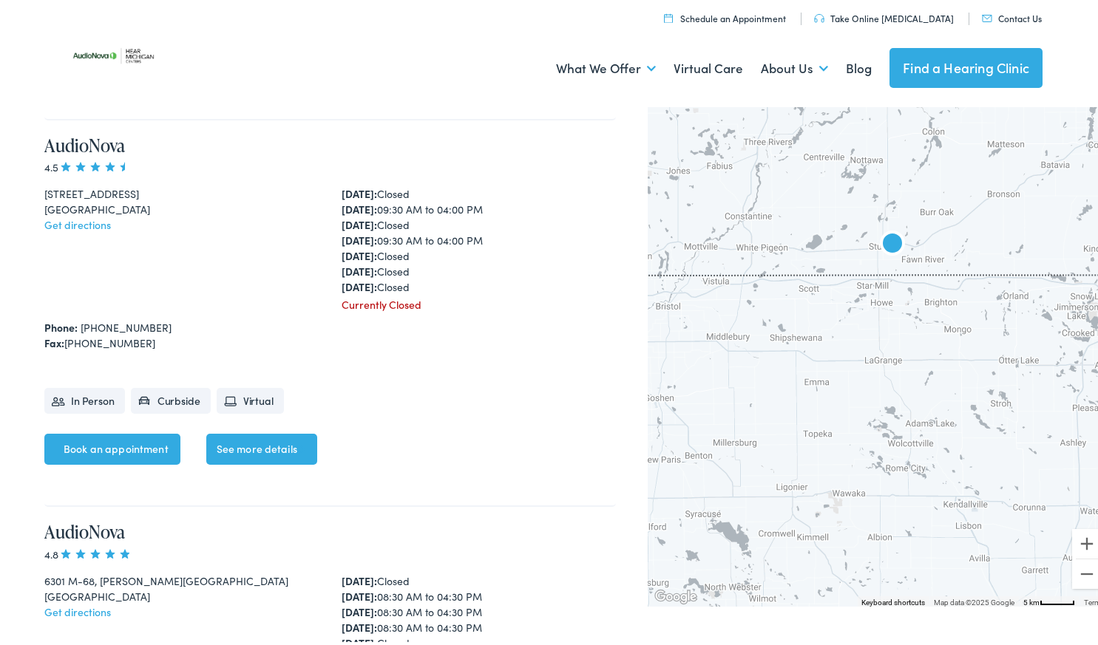
scroll to position [4437, 0]
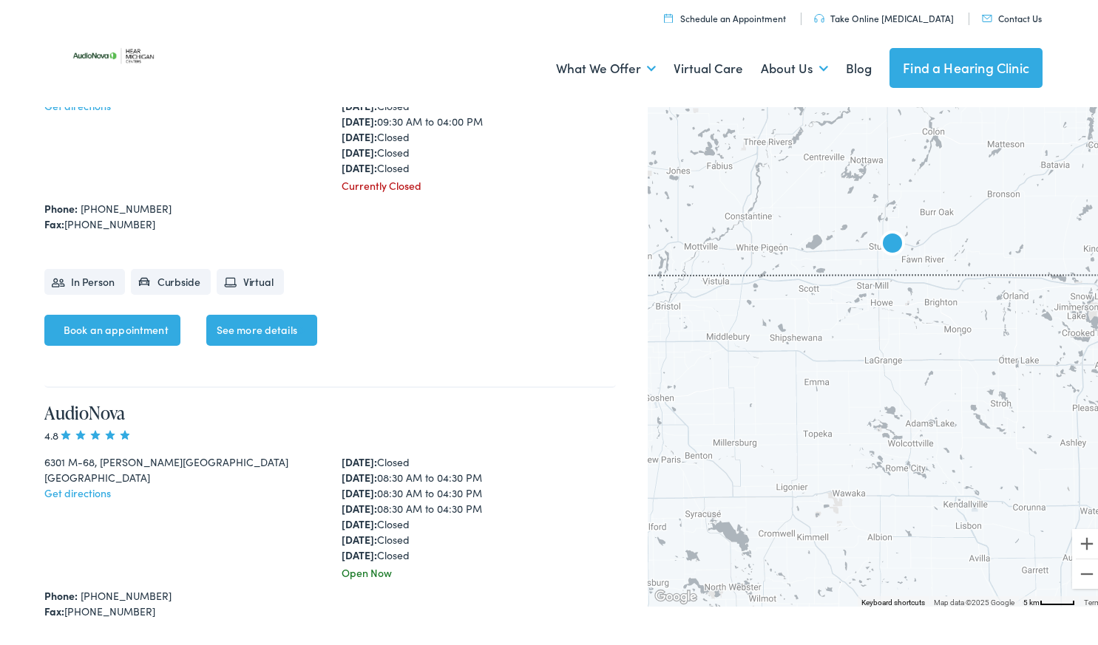
click at [884, 240] on img "AudioNova" at bounding box center [892, 242] width 47 height 47
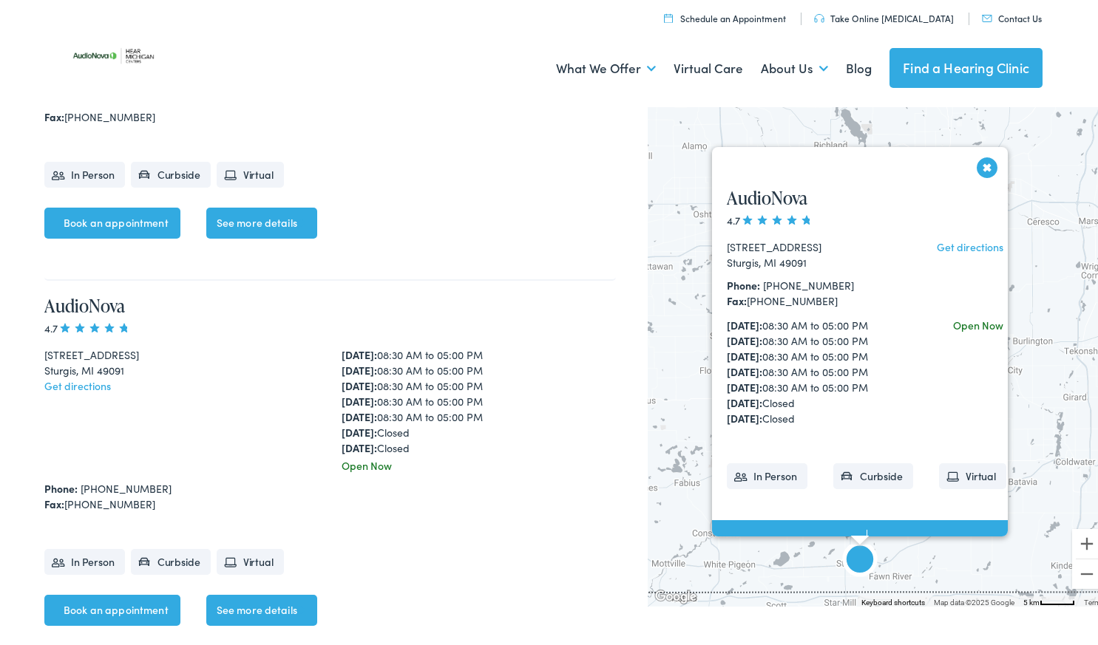
scroll to position [9666, 0]
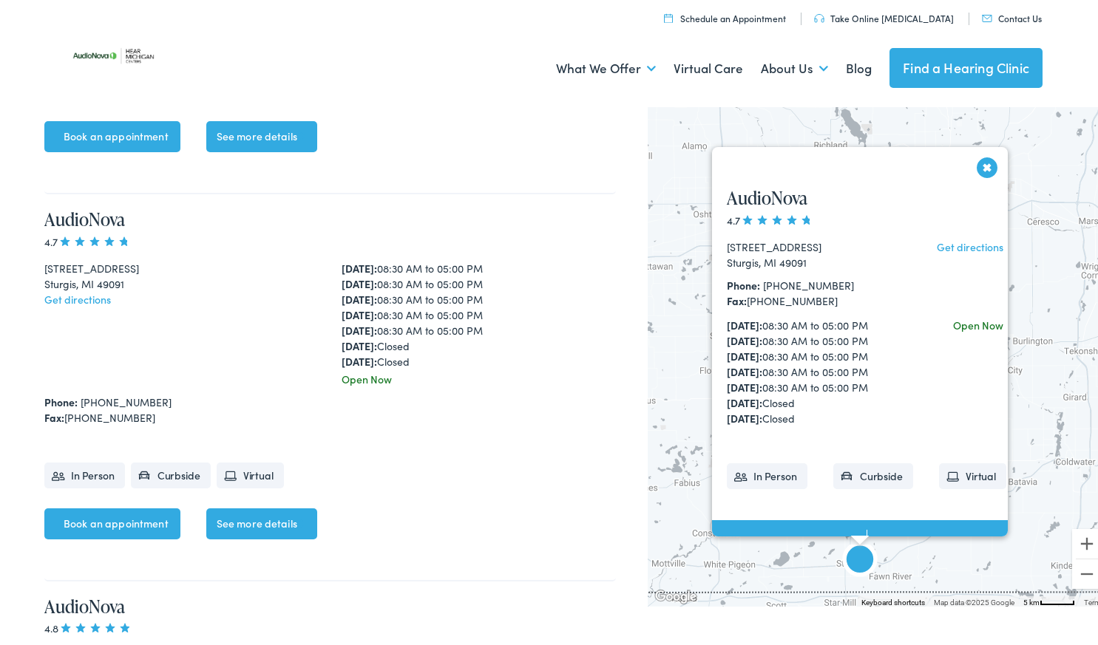
click at [274, 506] on link "See more details" at bounding box center [261, 521] width 111 height 31
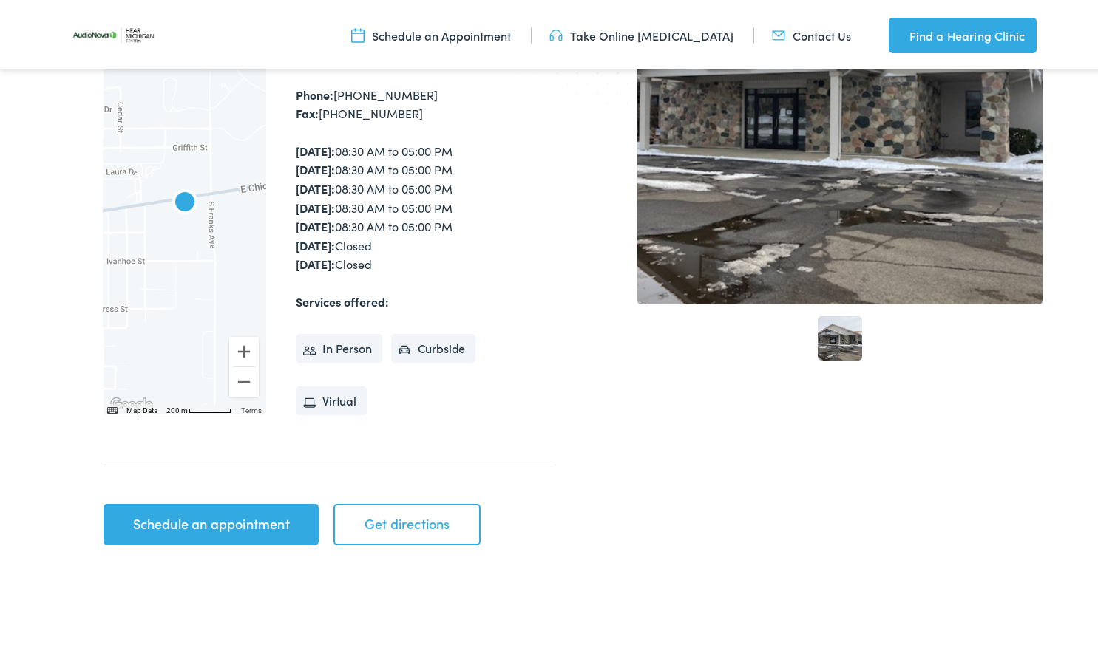
scroll to position [316, 0]
